Goal: Find specific page/section: Find specific page/section

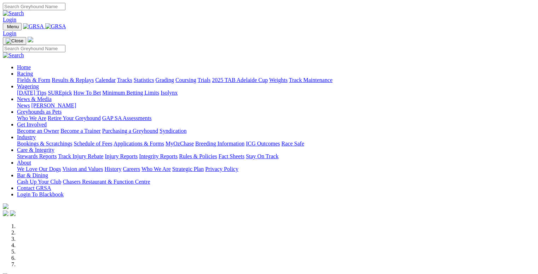
click at [48, 173] on link "Bar & Dining" at bounding box center [32, 176] width 31 height 6
click at [150, 179] on link "Chasers Restaurant & Function Centre" at bounding box center [106, 182] width 87 height 6
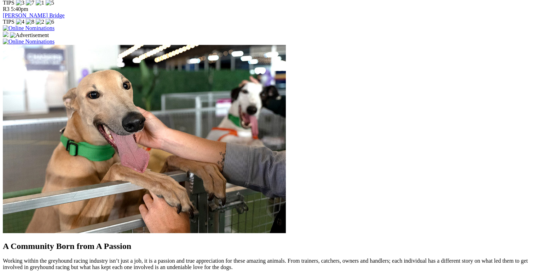
scroll to position [566, 0]
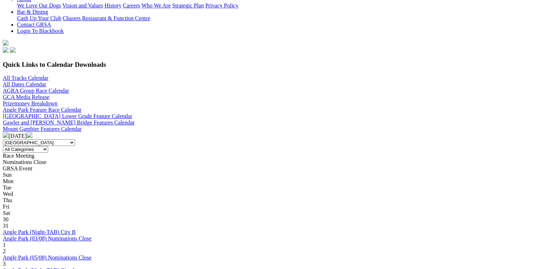
scroll to position [177, 0]
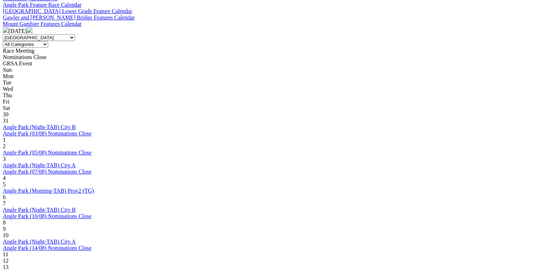
scroll to position [283, 0]
